Goal: Book appointment/travel/reservation: Book appointment/travel/reservation

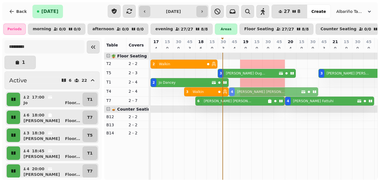
drag, startPoint x: 253, startPoint y: 85, endPoint x: 253, endPoint y: 96, distance: 10.3
click at [253, 96] on tbody "2 Walkin 3 [PERSON_NAME] 3 [PERSON_NAME] 2 [PERSON_NAME] 4 [PERSON_NAME] 3 Walk…" at bounding box center [295, 95] width 291 height 84
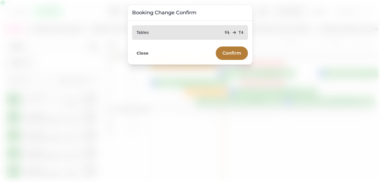
click at [234, 53] on span "Confirm" at bounding box center [231, 53] width 19 height 4
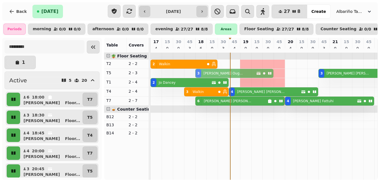
drag, startPoint x: 254, startPoint y: 74, endPoint x: 232, endPoint y: 75, distance: 22.1
click at [150, 75] on div "3 [PERSON_NAME] 3 [PERSON_NAME] 3 [PERSON_NAME]" at bounding box center [150, 73] width 0 height 9
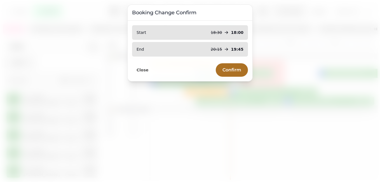
click at [232, 75] on button "Confirm" at bounding box center [232, 69] width 32 height 13
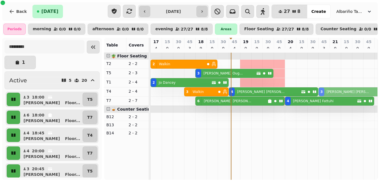
drag, startPoint x: 348, startPoint y: 77, endPoint x: 349, endPoint y: 95, distance: 17.4
click at [349, 95] on tbody "2 Walkin 3 [PERSON_NAME] 3 [PERSON_NAME] 2 [PERSON_NAME] 3 Walkin 4 [PERSON_NAM…" at bounding box center [295, 95] width 291 height 84
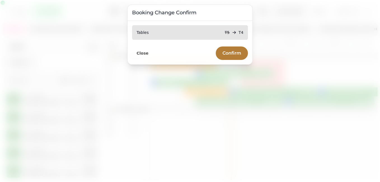
click at [226, 51] on span "Confirm" at bounding box center [231, 53] width 19 height 4
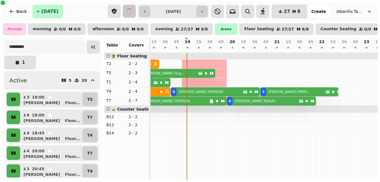
scroll to position [0, 51]
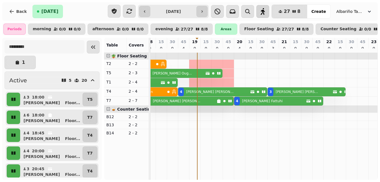
click at [265, 14] on icon "button" at bounding box center [263, 11] width 4 height 7
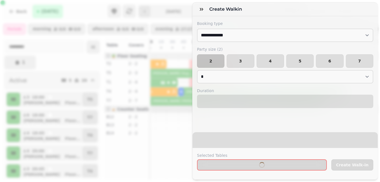
select select "****"
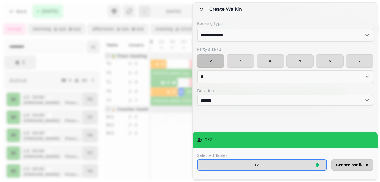
click at [341, 163] on span "Create Walk-in" at bounding box center [352, 165] width 32 height 4
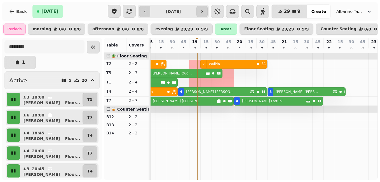
drag, startPoint x: 272, startPoint y: 67, endPoint x: 254, endPoint y: 69, distance: 17.7
click at [100, 69] on div "2 Walkin 2 Walkin 2 Walkin" at bounding box center [100, 64] width 0 height 9
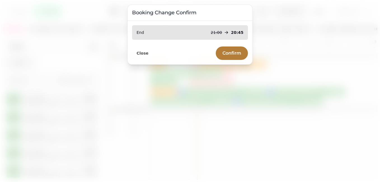
click at [232, 52] on span "Confirm" at bounding box center [231, 53] width 19 height 4
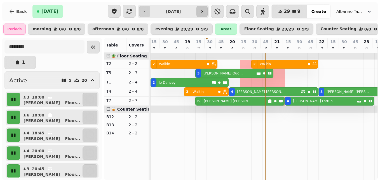
scroll to position [0, 58]
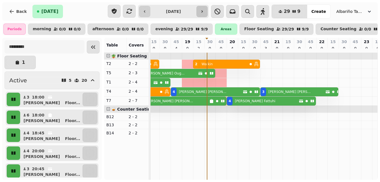
click at [207, 15] on button "button" at bounding box center [201, 11] width 11 height 11
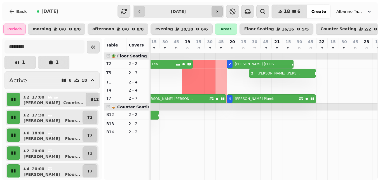
click at [218, 12] on icon "button" at bounding box center [216, 11] width 1 height 2
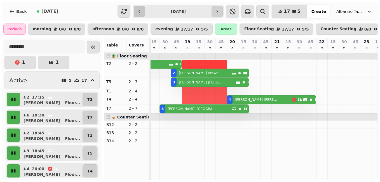
click at [141, 13] on icon "button" at bounding box center [139, 11] width 4 height 4
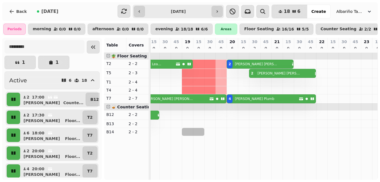
scroll to position [0, 0]
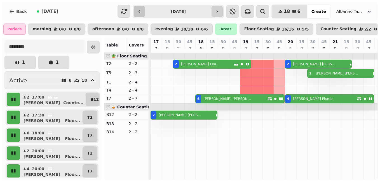
click at [141, 13] on icon "button" at bounding box center [139, 11] width 4 height 4
type input "**********"
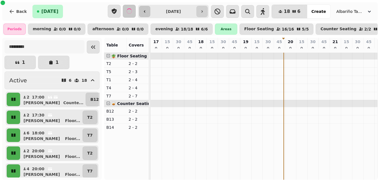
scroll to position [0, 58]
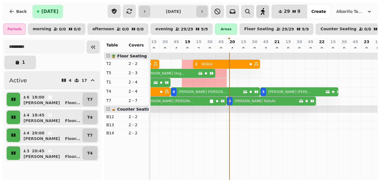
click at [266, 10] on icon "button" at bounding box center [262, 11] width 7 height 7
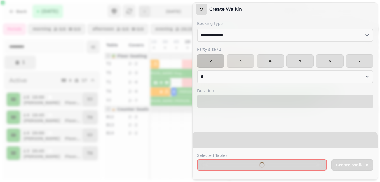
click at [202, 10] on icon "button" at bounding box center [202, 9] width 6 height 6
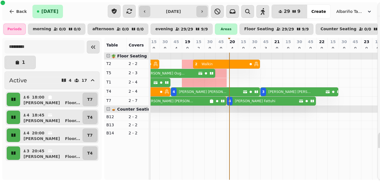
select select "****"
click at [320, 10] on span "Create" at bounding box center [318, 12] width 15 height 4
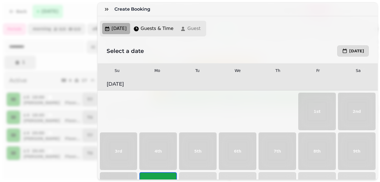
scroll to position [73, 0]
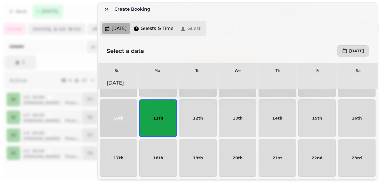
click at [154, 126] on button "11th" at bounding box center [157, 117] width 37 height 37
select select "*"
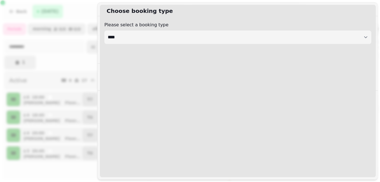
select select "****"
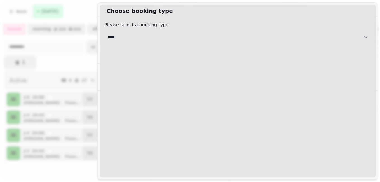
click at [207, 38] on select "**********" at bounding box center [237, 36] width 267 height 13
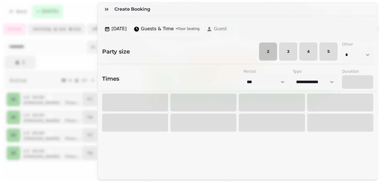
select select "****"
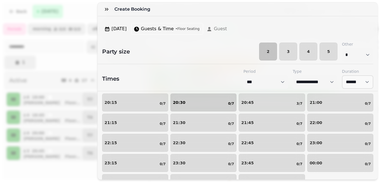
click at [212, 106] on div "20:30 0/7" at bounding box center [203, 102] width 61 height 7
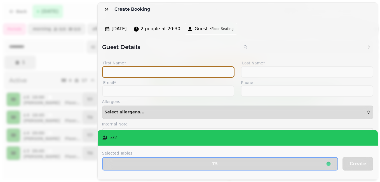
click at [150, 76] on input "First Name*" at bounding box center [168, 71] width 132 height 11
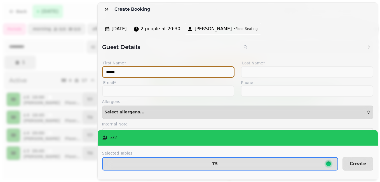
type input "*****"
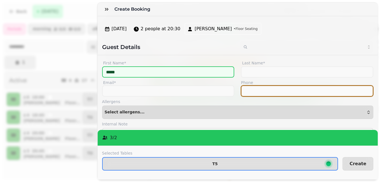
click at [255, 95] on input "Phone" at bounding box center [307, 90] width 132 height 11
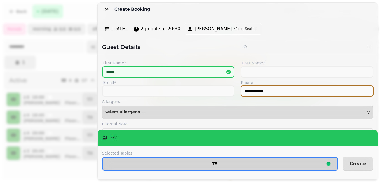
type input "**********"
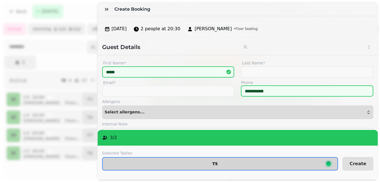
click at [221, 162] on span "T5" at bounding box center [215, 164] width 216 height 4
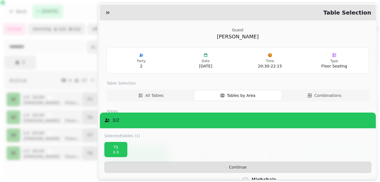
scroll to position [58, 0]
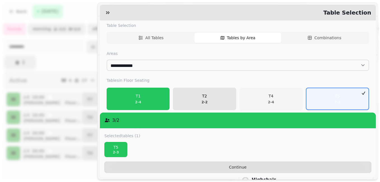
click at [199, 96] on span "T2 2 - 2" at bounding box center [204, 98] width 56 height 11
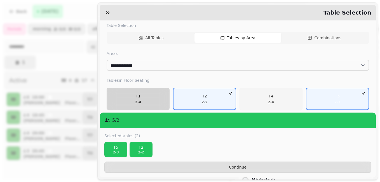
click at [152, 96] on span "T1 2 - 4" at bounding box center [138, 98] width 56 height 11
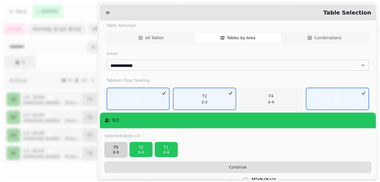
click at [114, 149] on p "T5" at bounding box center [116, 147] width 18 height 6
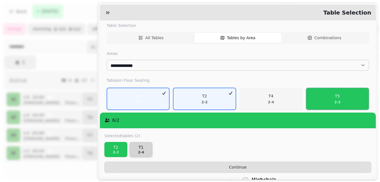
click at [148, 153] on p "2 - 4" at bounding box center [141, 152] width 18 height 4
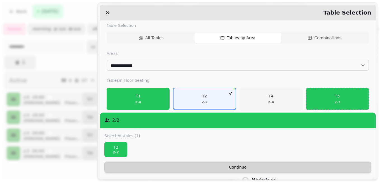
click at [240, 169] on button "Continue" at bounding box center [237, 166] width 267 height 11
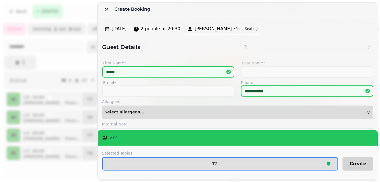
click at [351, 158] on button "Create" at bounding box center [357, 163] width 31 height 13
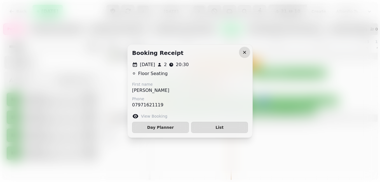
click at [248, 53] on button "button" at bounding box center [244, 52] width 11 height 11
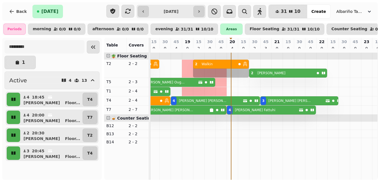
drag, startPoint x: 253, startPoint y: 65, endPoint x: 241, endPoint y: 66, distance: 12.6
click at [92, 66] on div "2 Walkin 2 Walkin 2 Jenny 2 Walkin" at bounding box center [92, 69] width 0 height 18
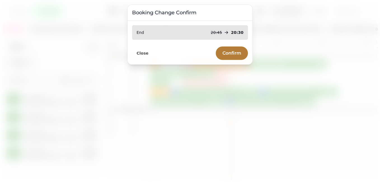
click at [237, 50] on button "Confirm" at bounding box center [232, 52] width 32 height 13
